Goal: Information Seeking & Learning: Check status

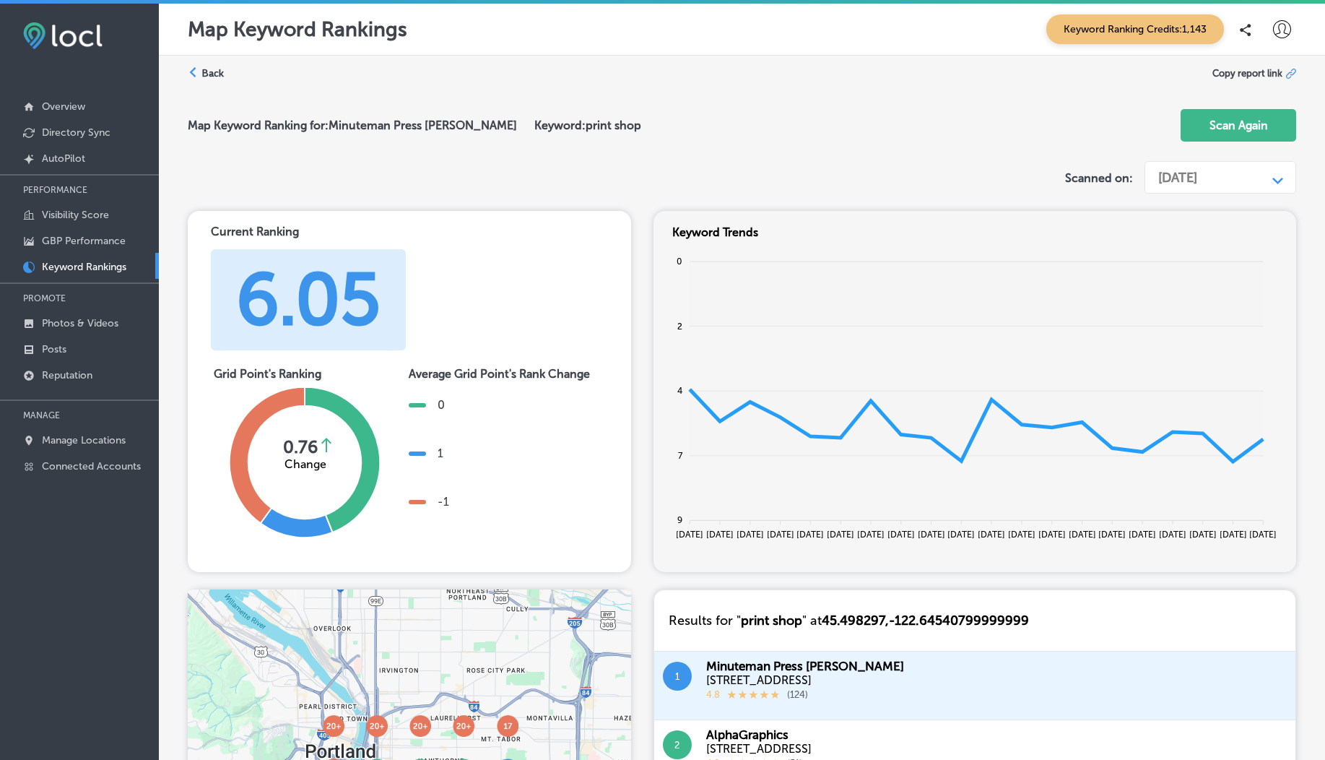
click at [84, 272] on p "Keyword Rankings" at bounding box center [84, 267] width 84 height 12
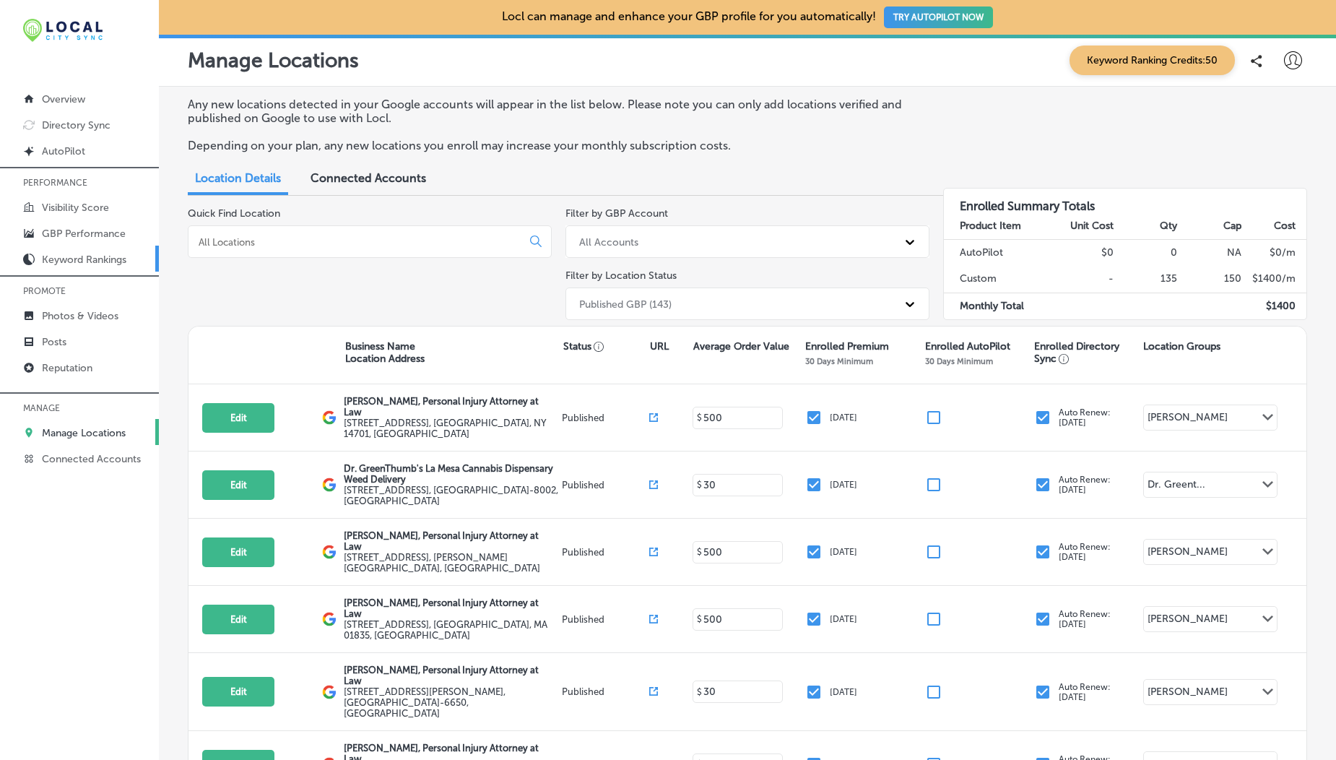
click at [74, 262] on p "Keyword Rankings" at bounding box center [84, 259] width 84 height 12
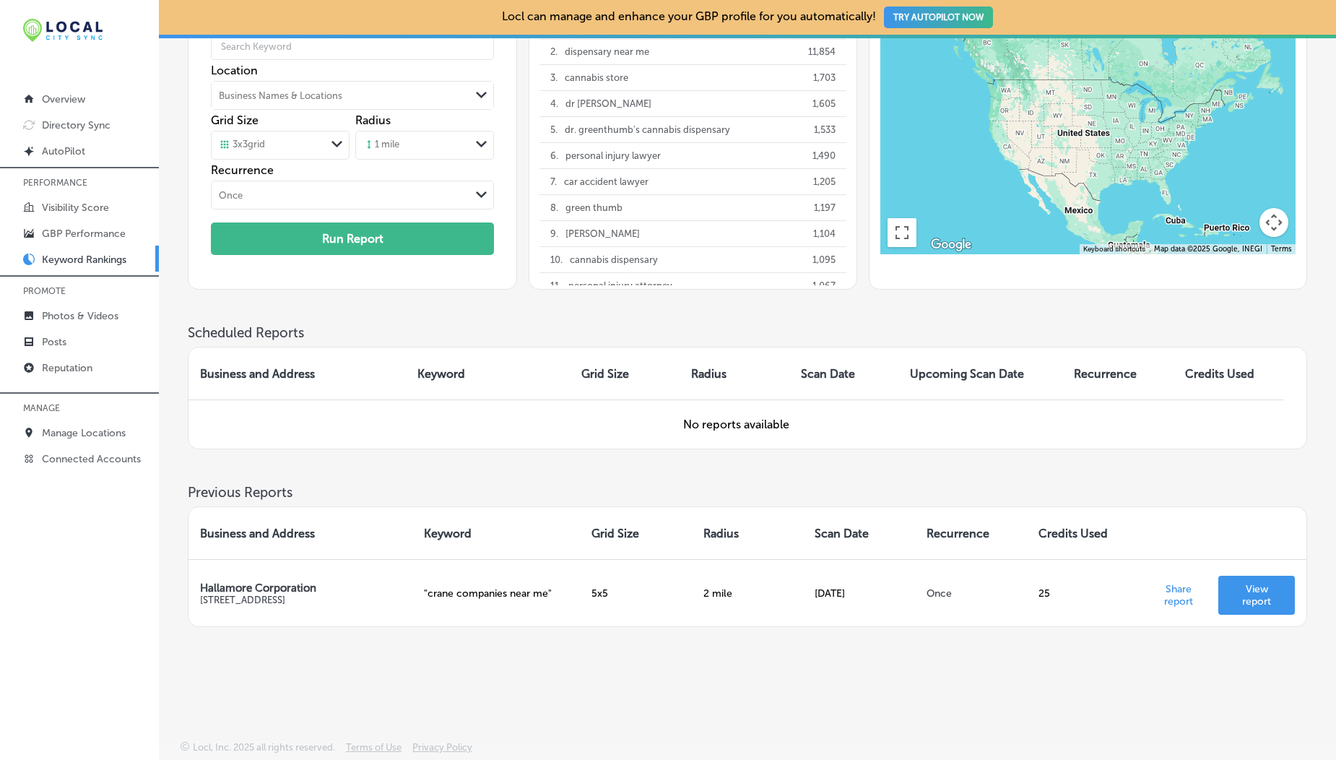
scroll to position [133, 0]
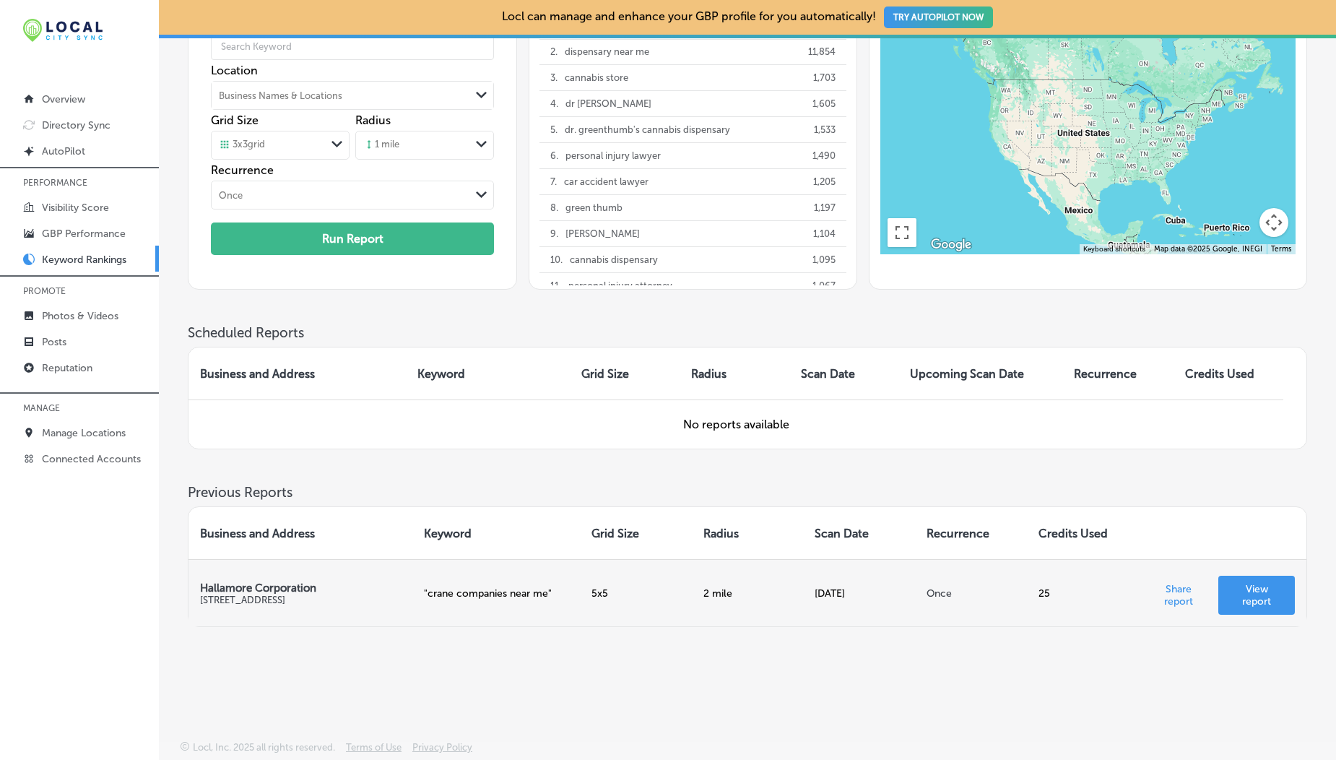
click at [1267, 589] on p "View report" at bounding box center [1256, 595] width 53 height 25
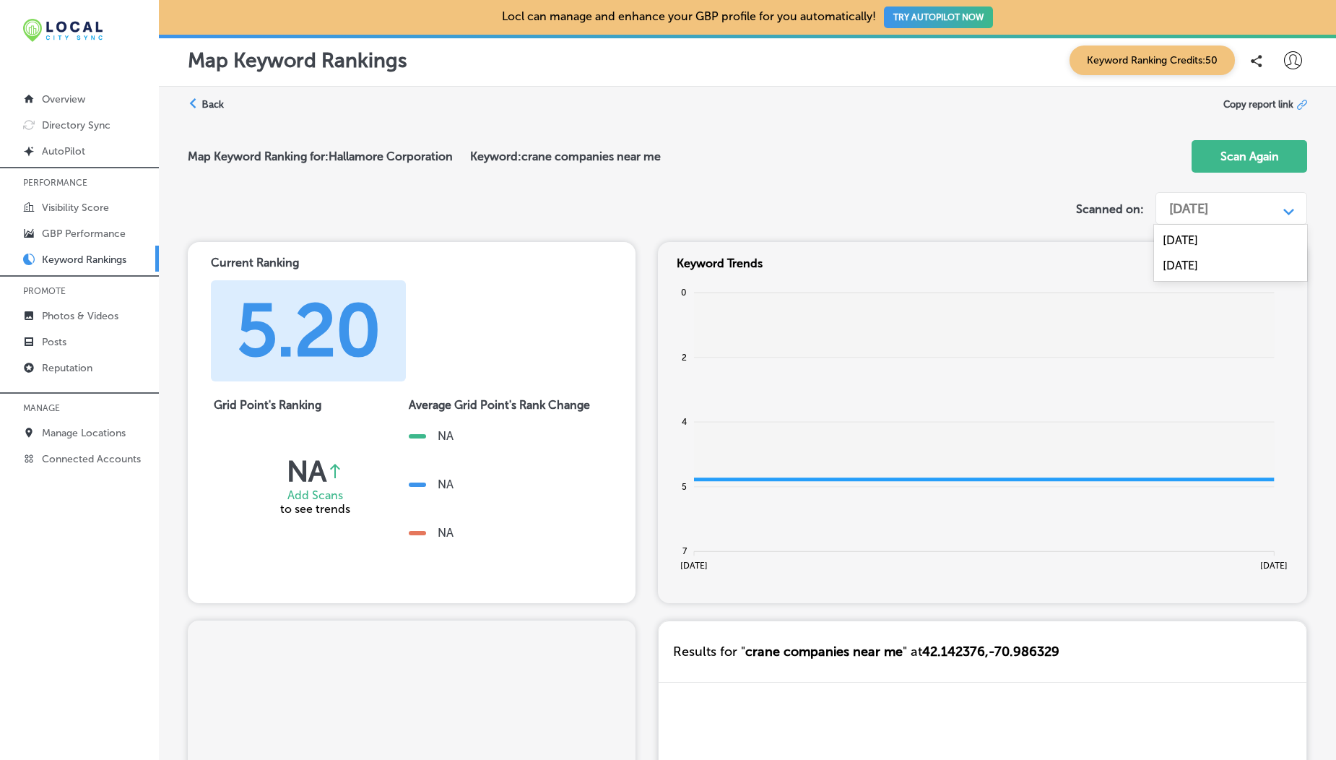
click at [1196, 205] on div "Aug 21, 2025" at bounding box center [1188, 209] width 39 height 16
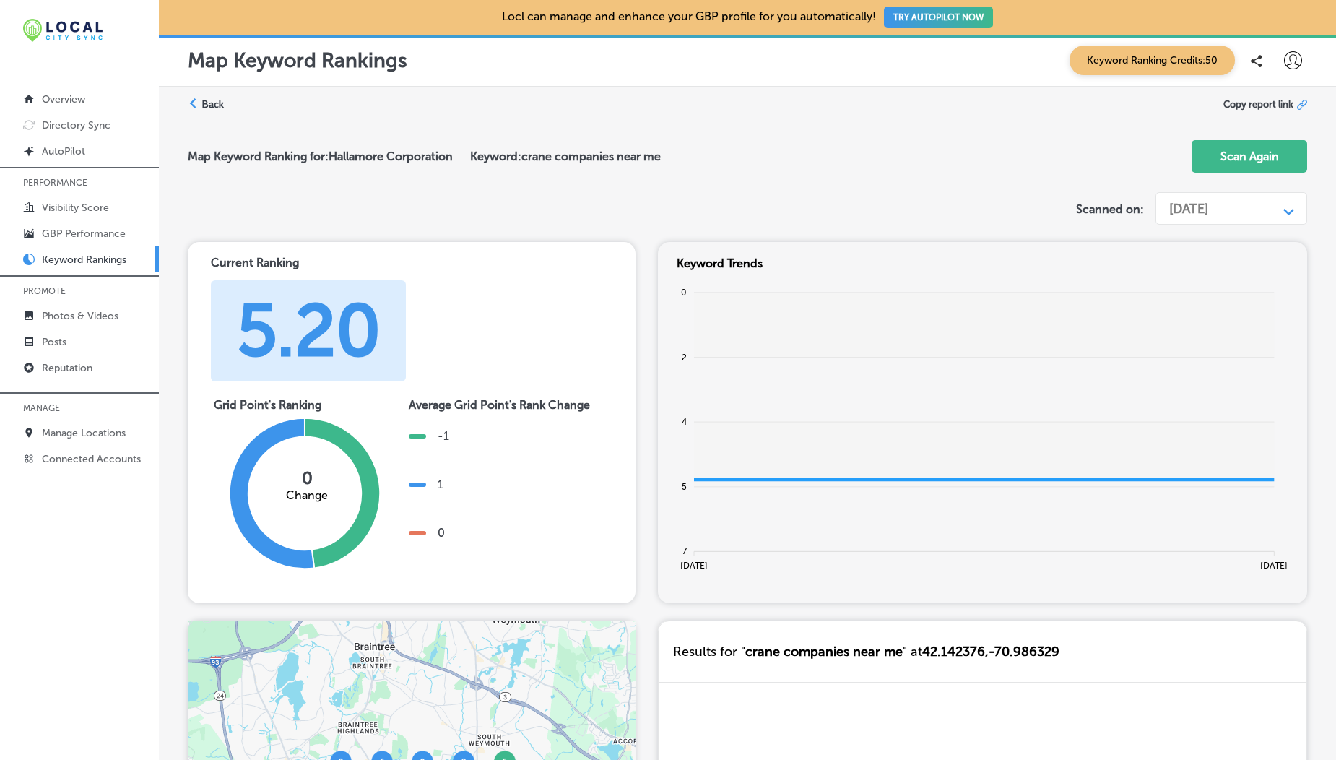
click at [1196, 205] on div "Aug 21, 2025" at bounding box center [1188, 209] width 39 height 16
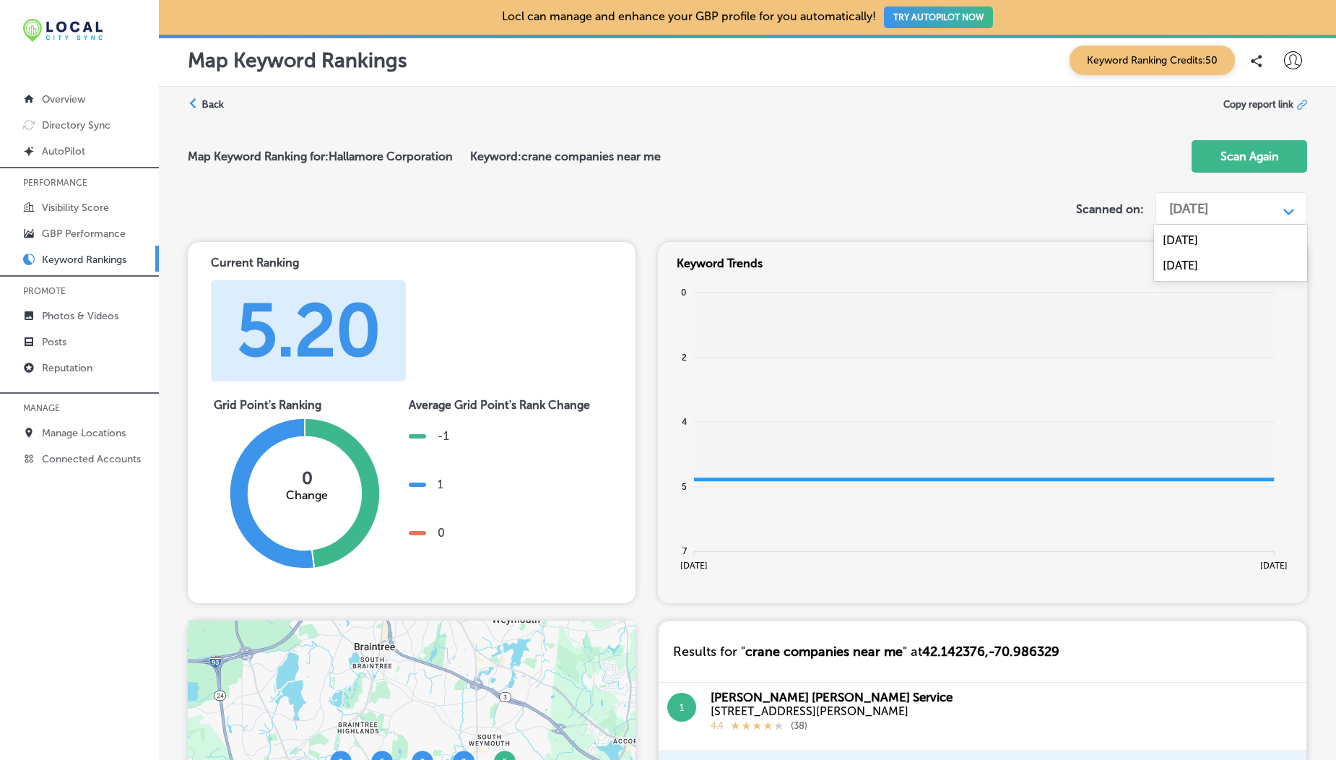
click at [1187, 196] on div "Aug 21, 2025" at bounding box center [1220, 208] width 116 height 27
click at [1195, 269] on div "Aug 21, 2025" at bounding box center [1230, 265] width 153 height 25
click at [1208, 211] on div "Aug 21, 2025" at bounding box center [1188, 209] width 39 height 16
click at [1207, 240] on div "Sep 30, 2024" at bounding box center [1230, 239] width 153 height 25
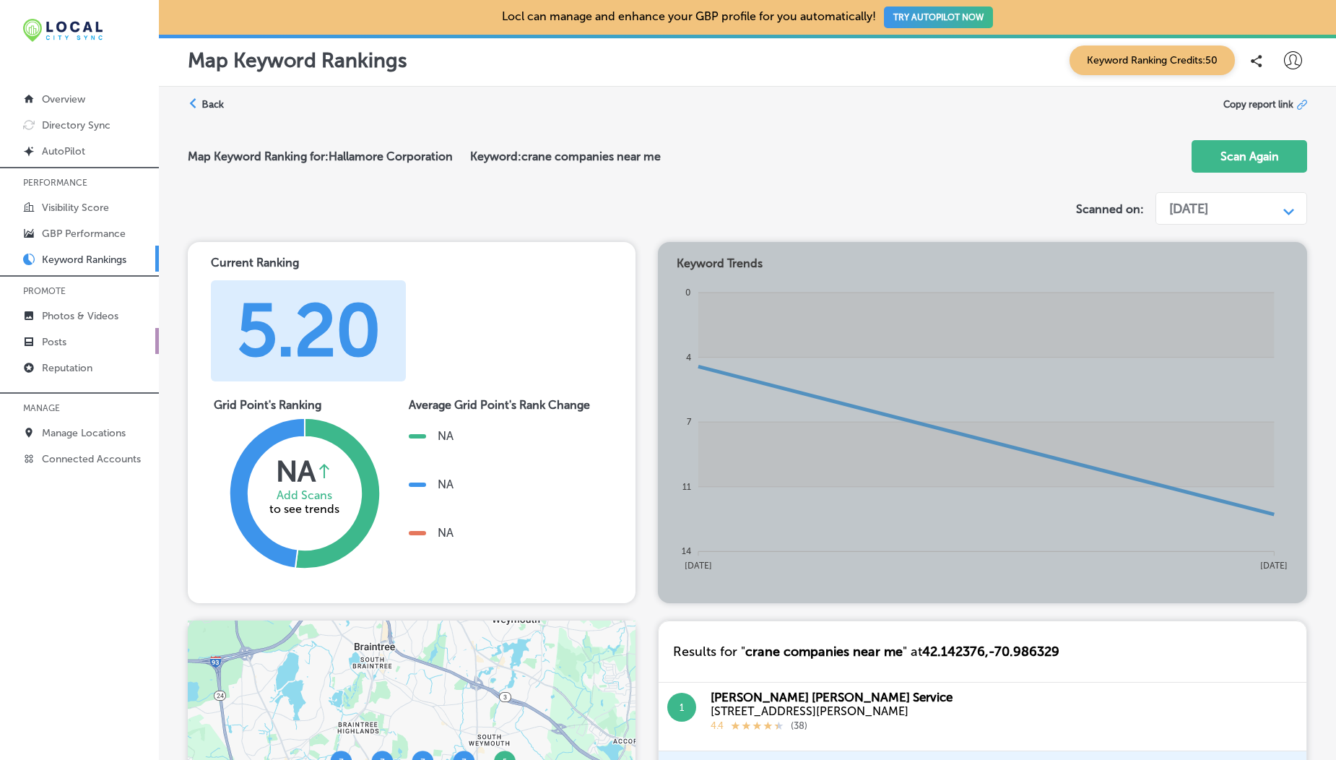
click at [65, 336] on p "Posts" at bounding box center [54, 342] width 25 height 12
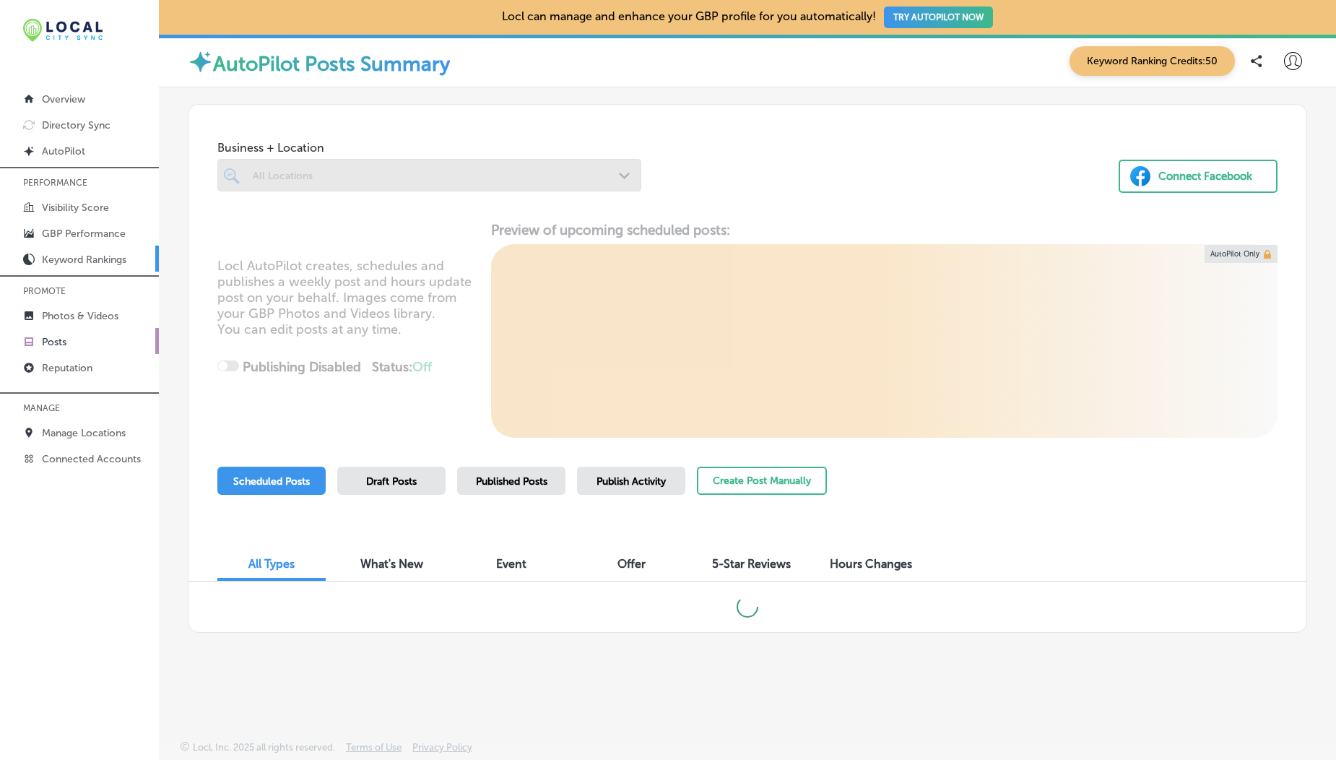
click at [88, 259] on p "Keyword Rankings" at bounding box center [84, 259] width 84 height 12
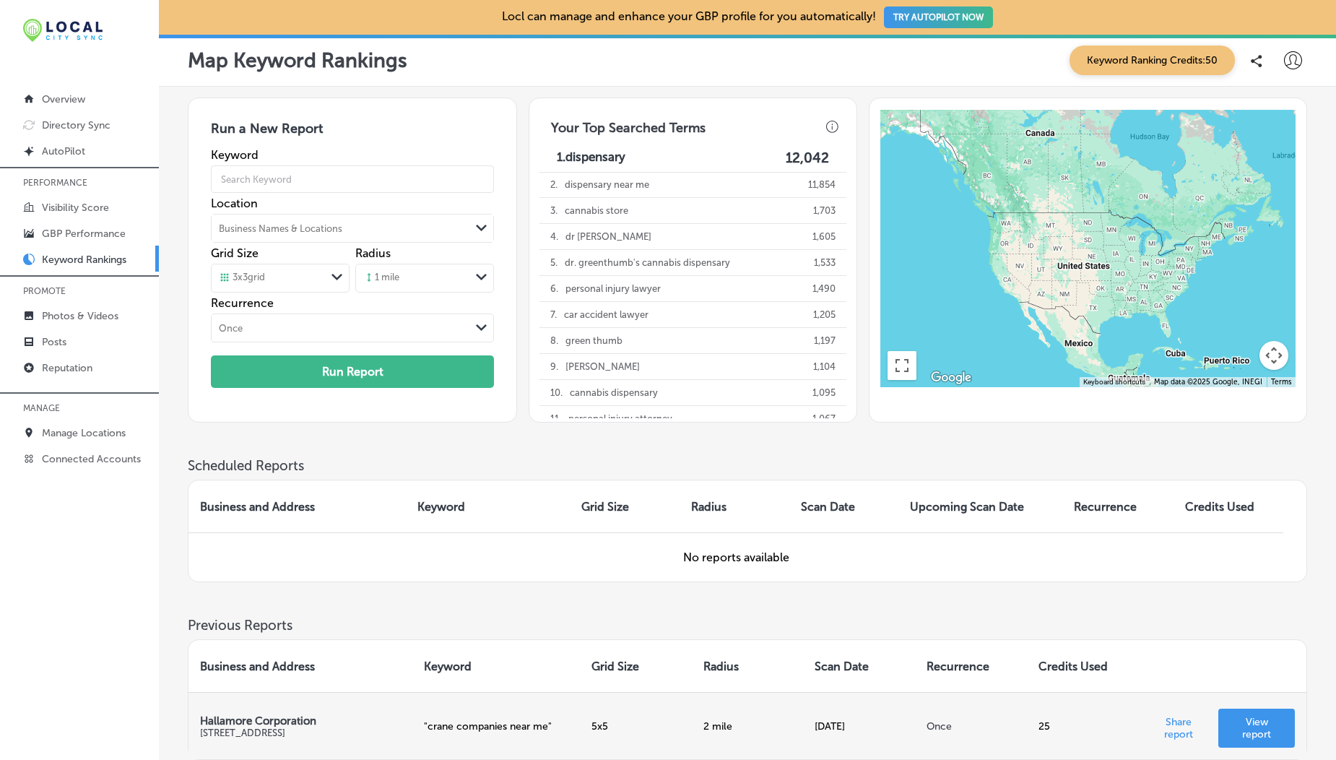
click at [1248, 718] on p "View report" at bounding box center [1256, 728] width 53 height 25
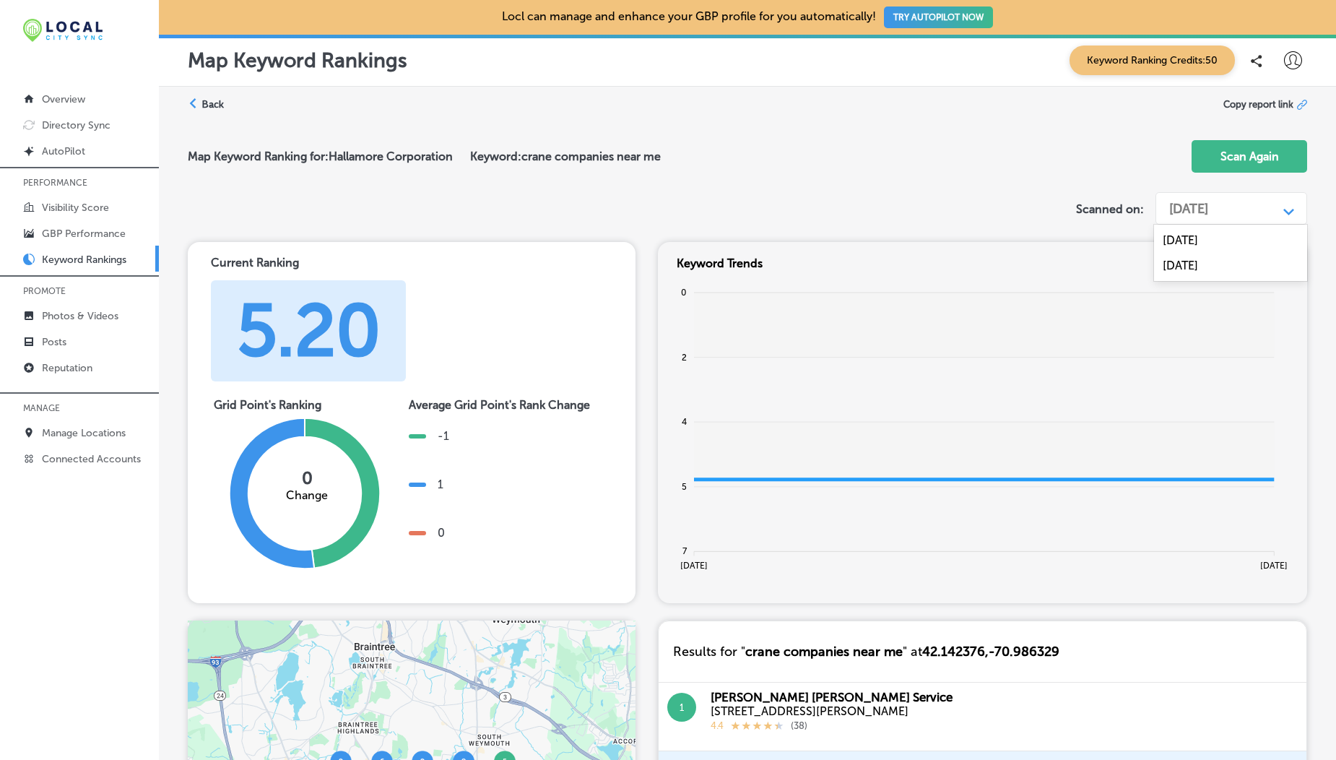
click at [1256, 209] on div "Aug 21, 2025" at bounding box center [1220, 208] width 116 height 27
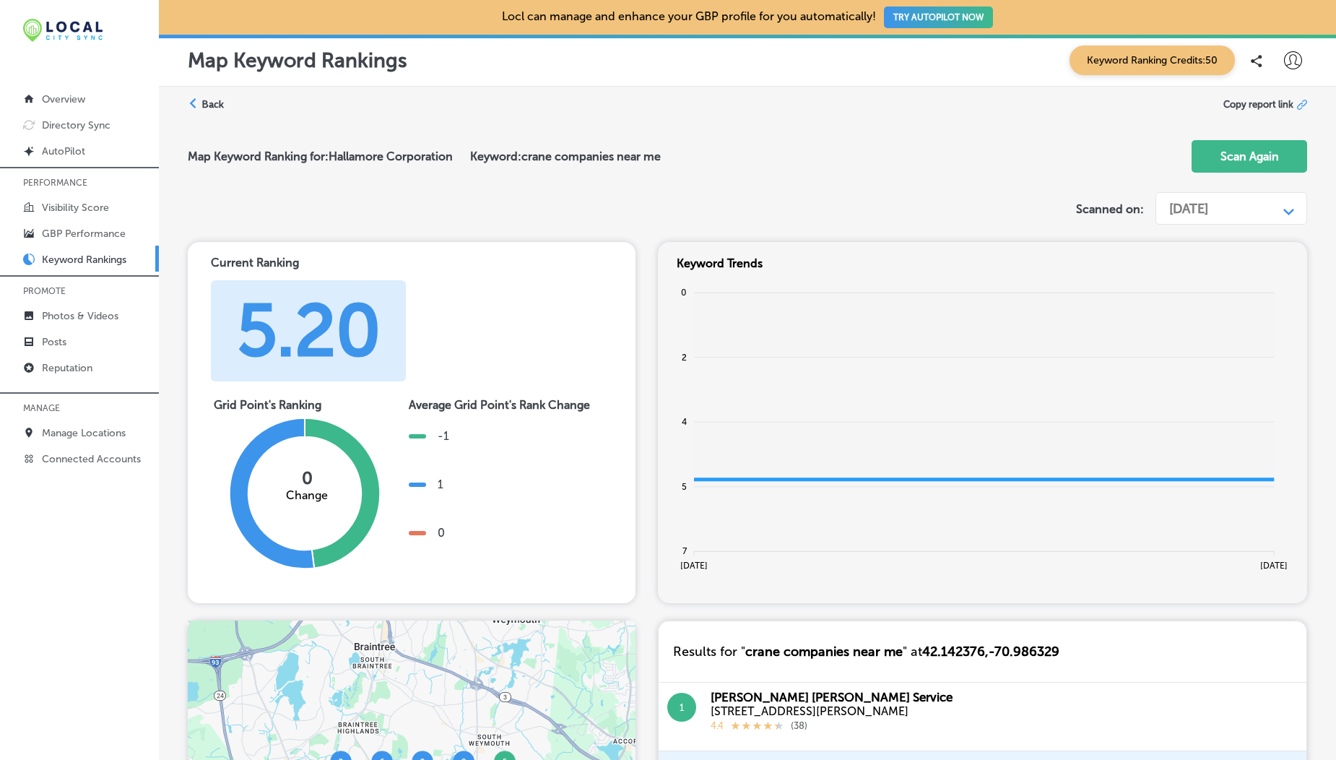
click at [1256, 209] on div "Aug 21, 2025" at bounding box center [1220, 208] width 116 height 27
